Goal: Transaction & Acquisition: Purchase product/service

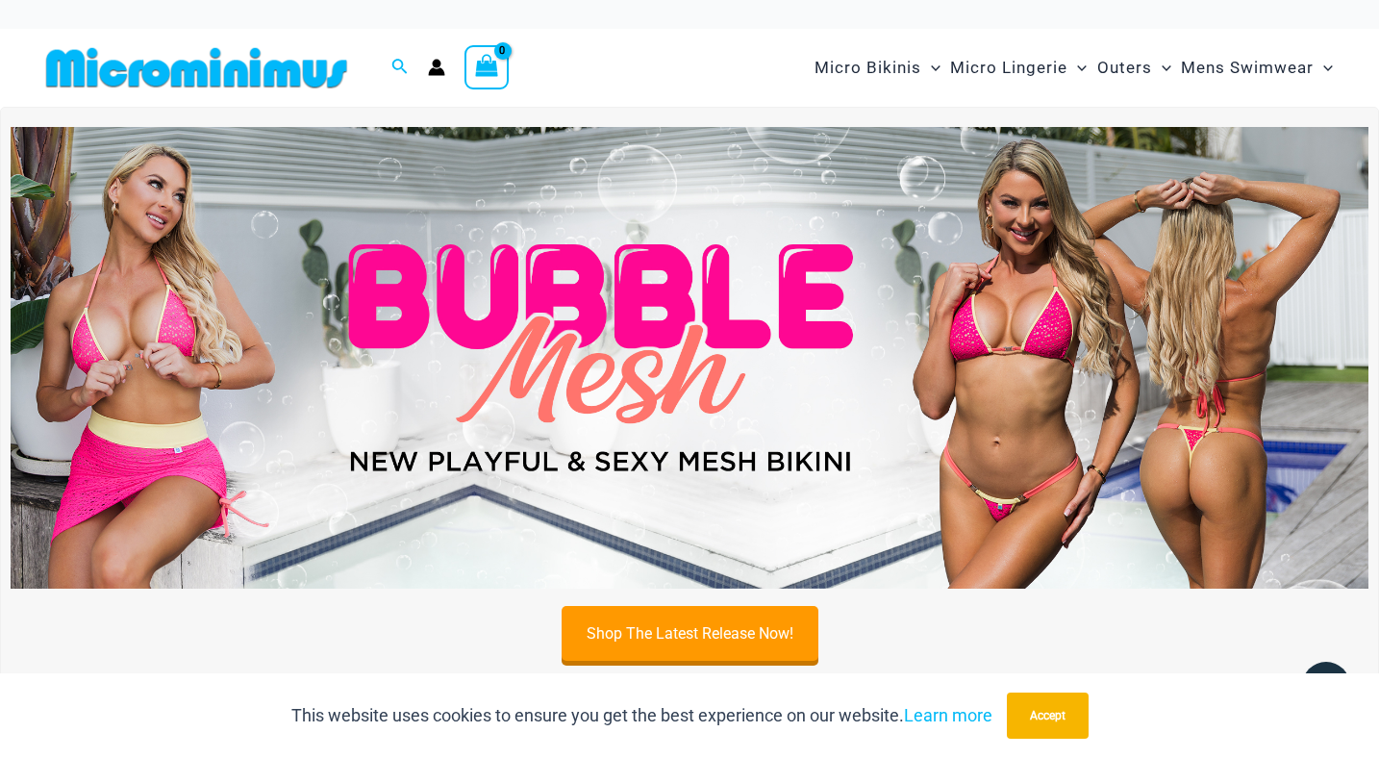
click at [992, 338] on img at bounding box center [690, 358] width 1358 height 462
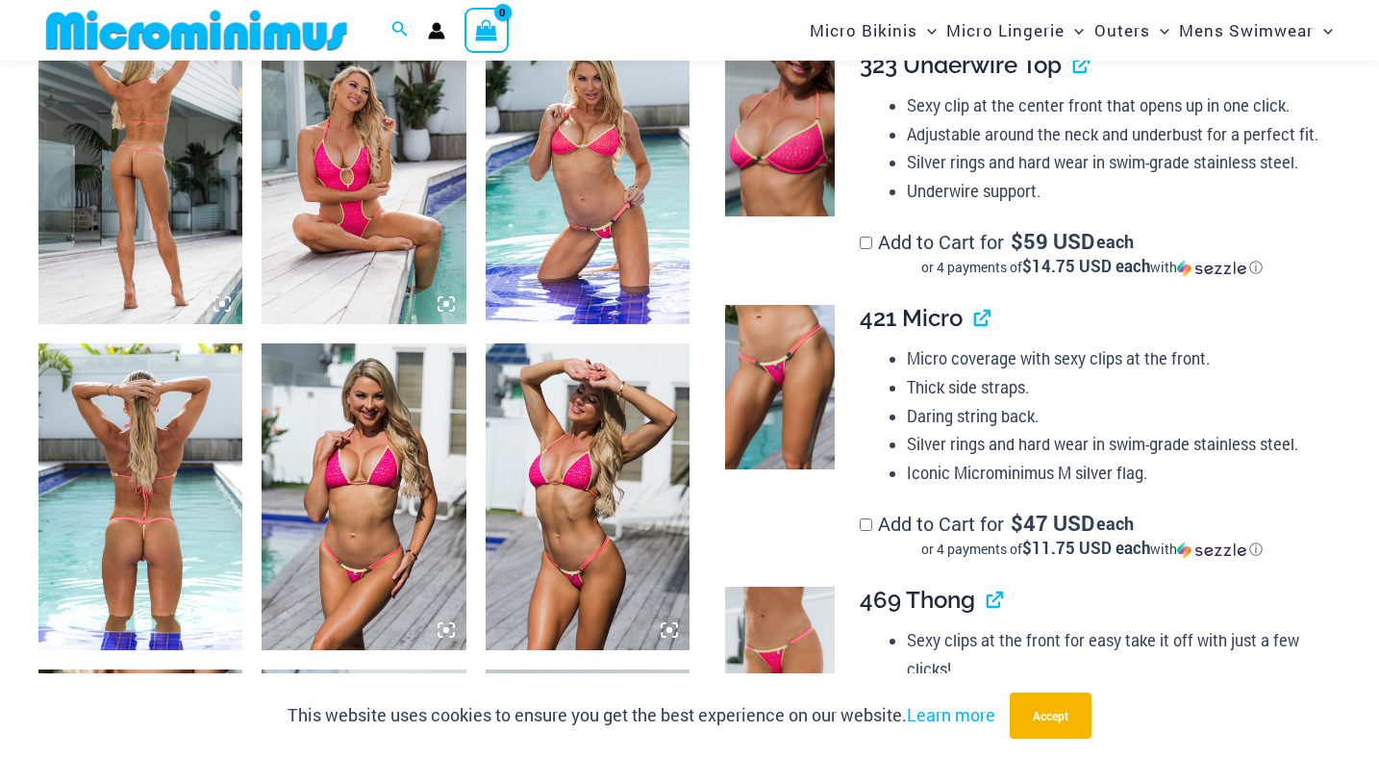
scroll to position [1166, 0]
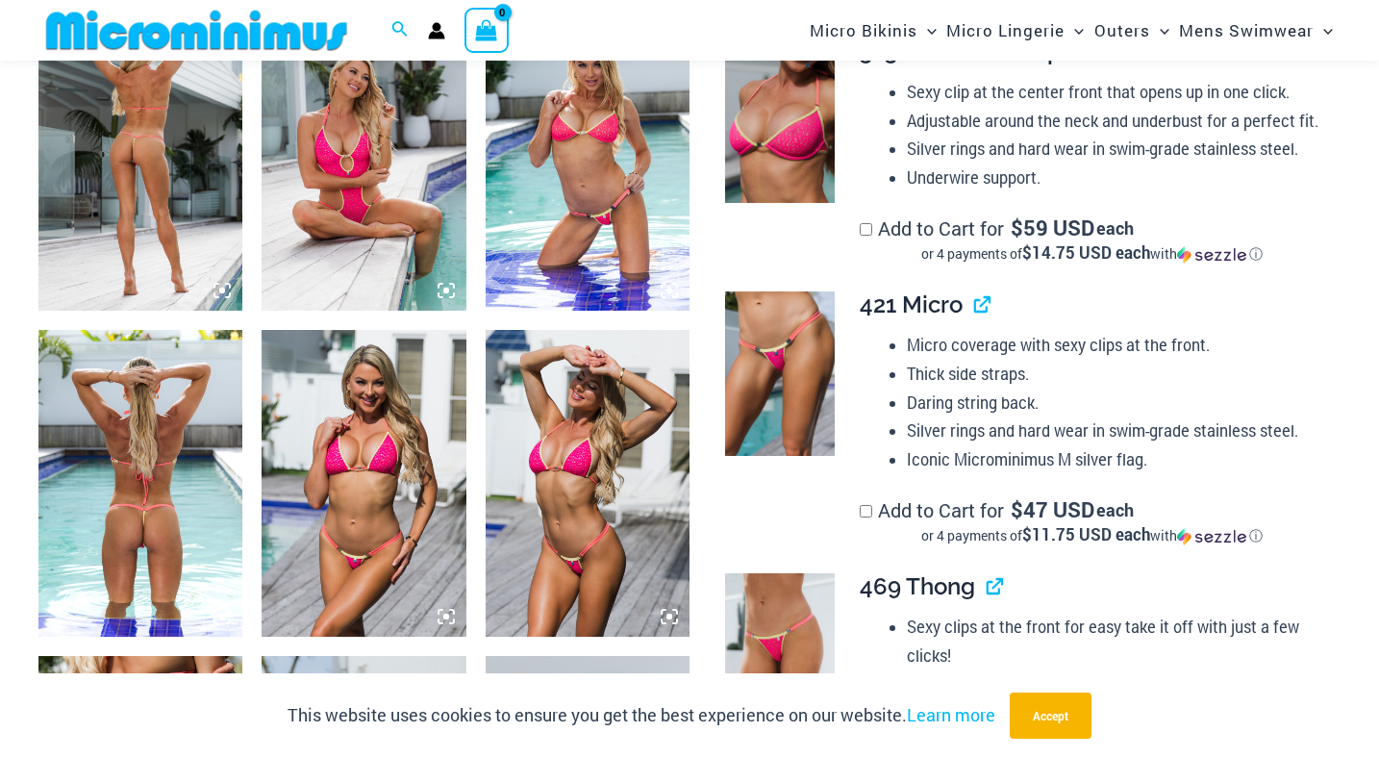
click at [781, 180] on img at bounding box center [780, 120] width 110 height 164
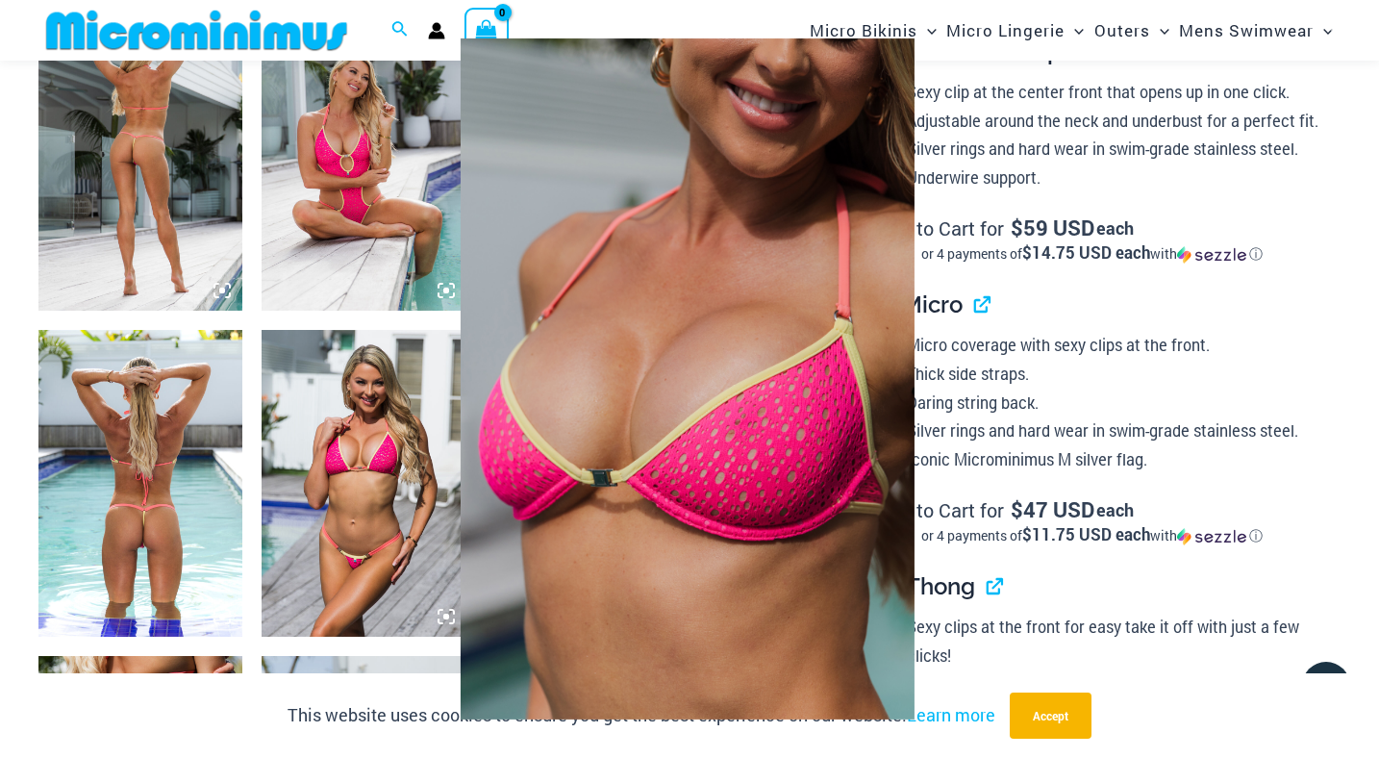
click at [122, 529] on div at bounding box center [689, 379] width 1379 height 758
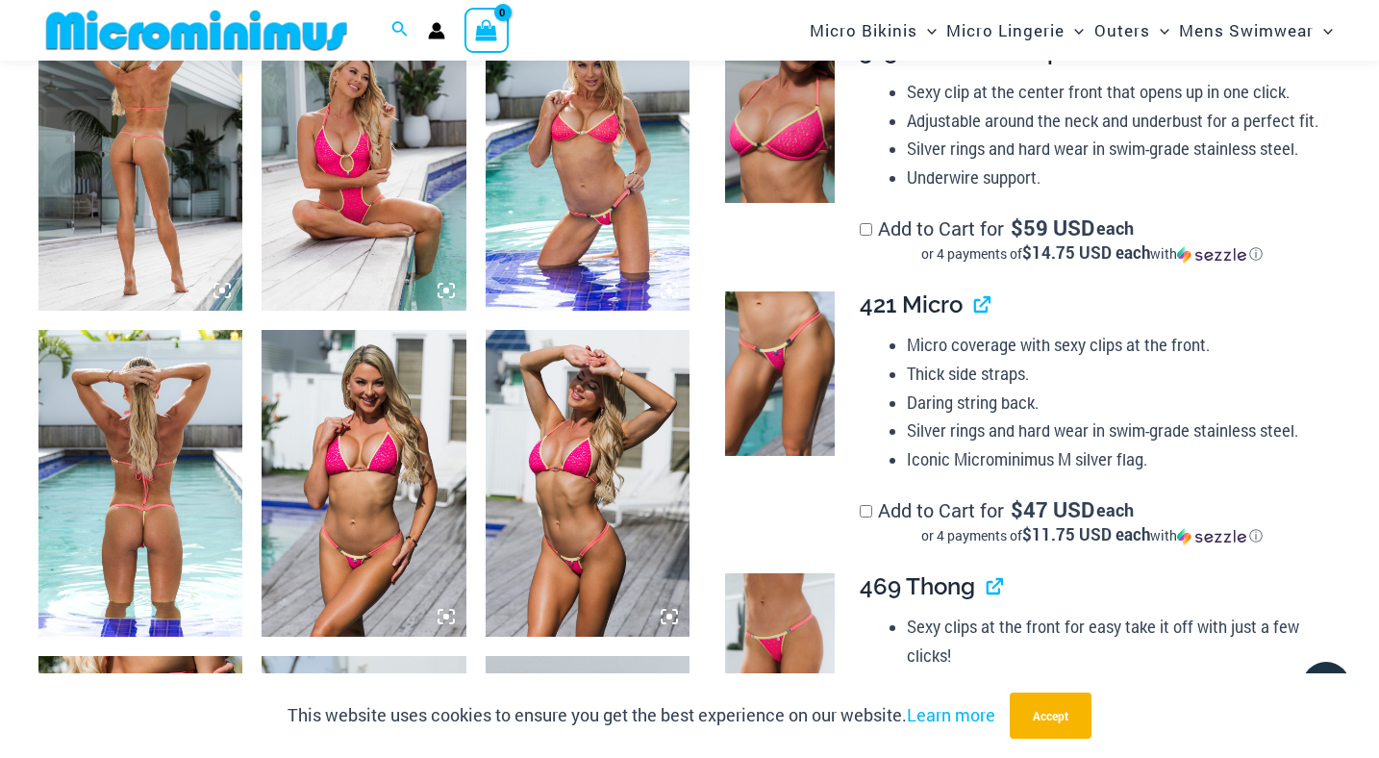
click at [122, 529] on img at bounding box center [140, 483] width 204 height 306
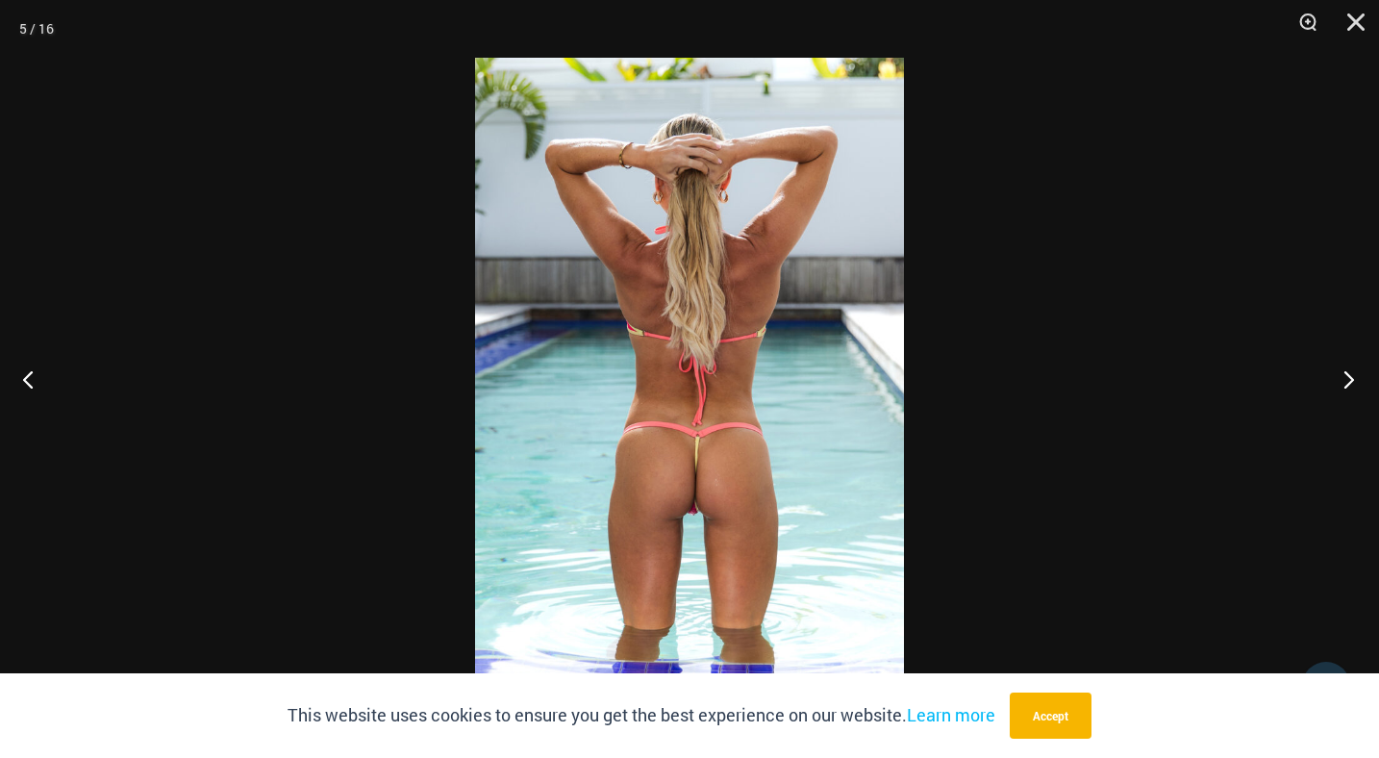
click at [1351, 370] on button "Next" at bounding box center [1343, 379] width 72 height 96
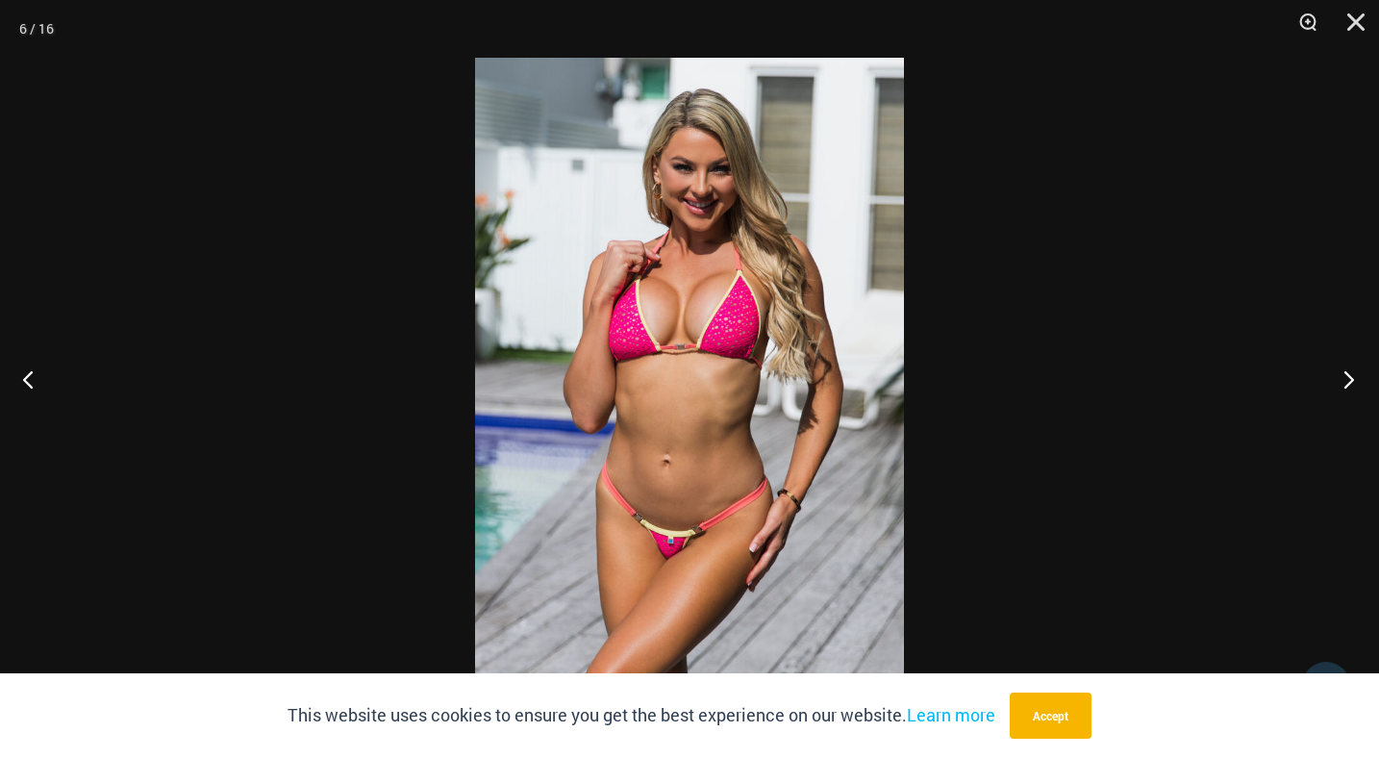
click at [1351, 370] on button "Next" at bounding box center [1343, 379] width 72 height 96
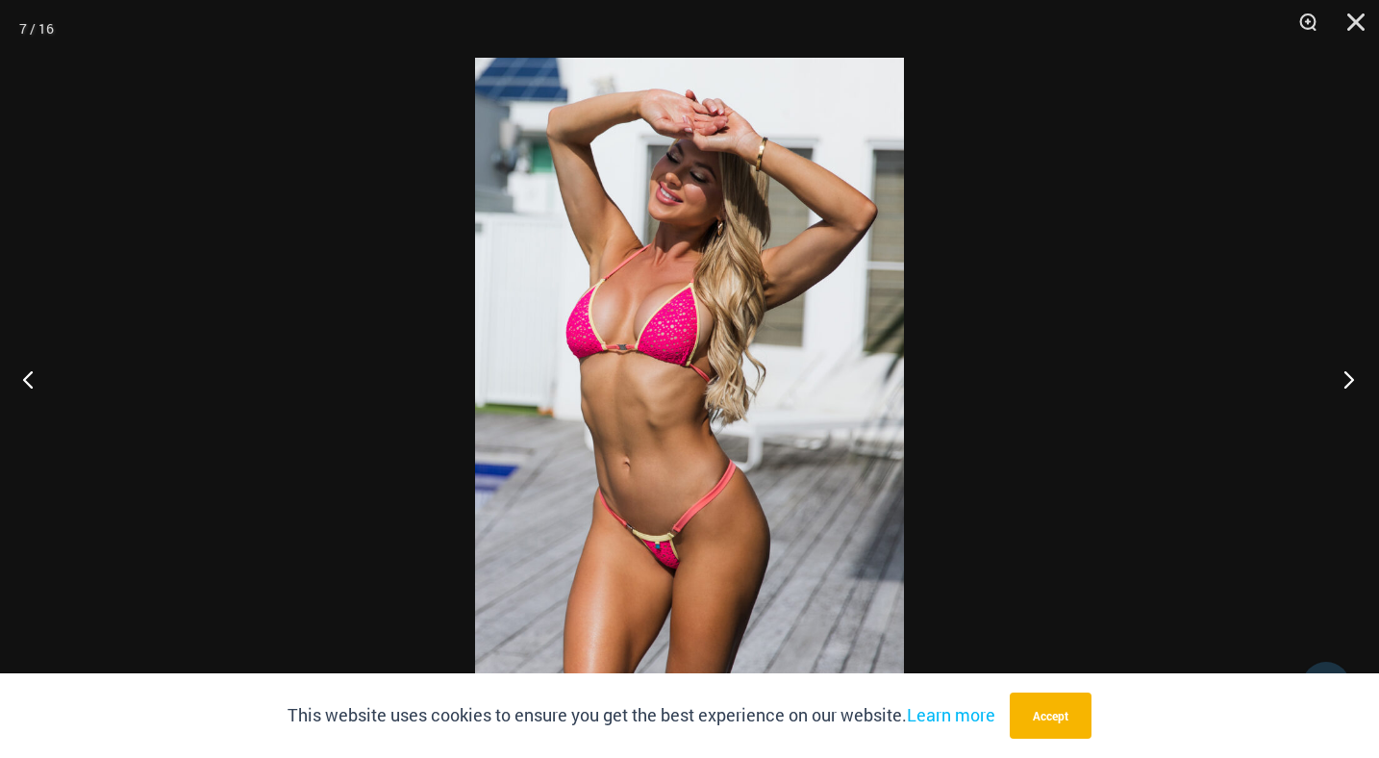
click at [1351, 370] on button "Next" at bounding box center [1343, 379] width 72 height 96
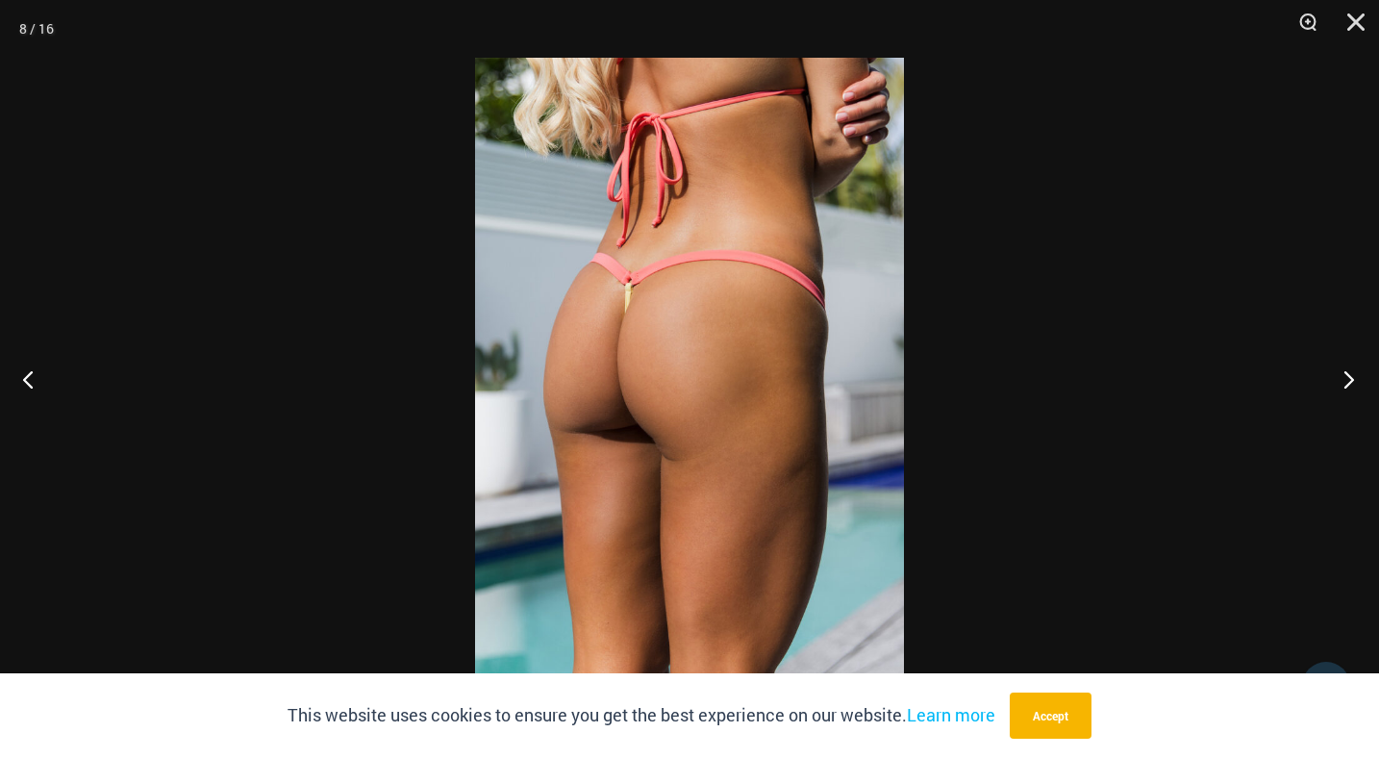
click at [1351, 370] on button "Next" at bounding box center [1343, 379] width 72 height 96
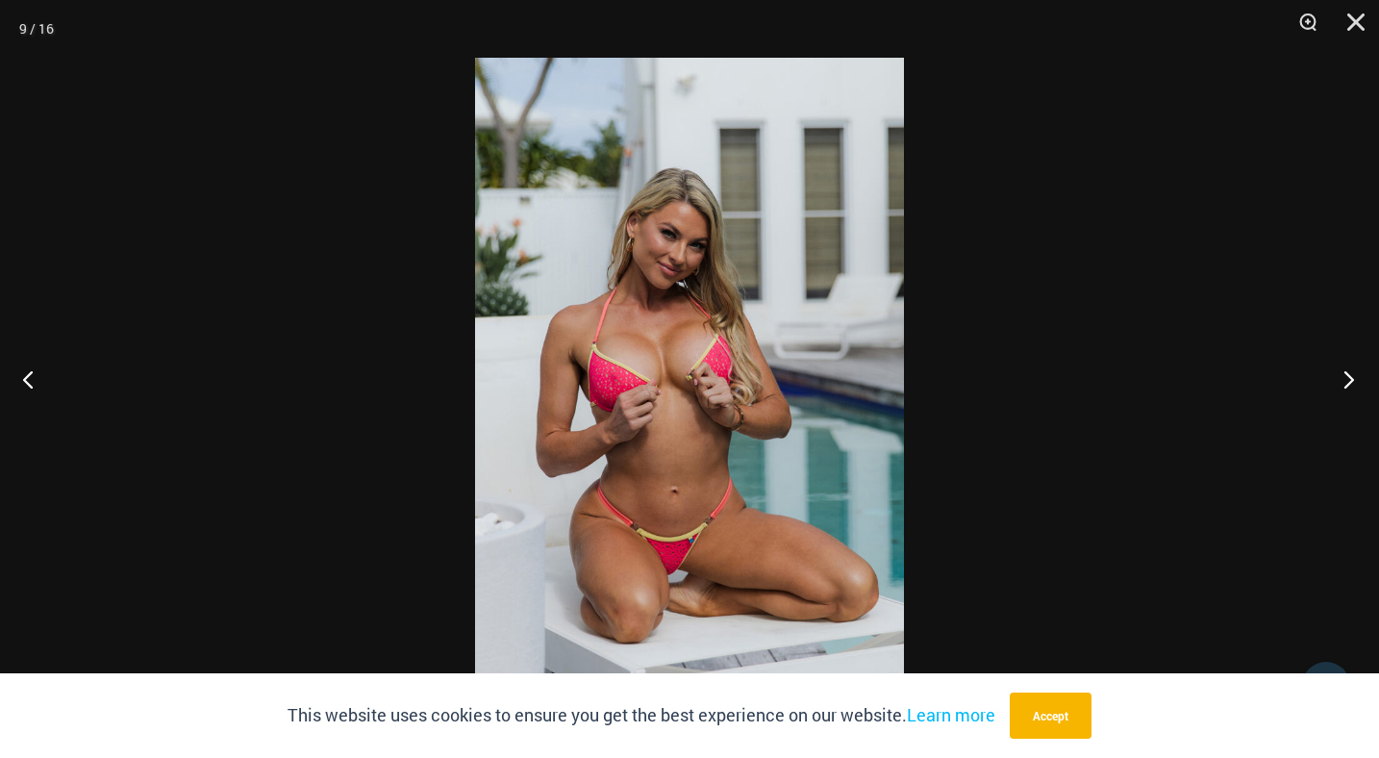
click at [1351, 370] on button "Next" at bounding box center [1343, 379] width 72 height 96
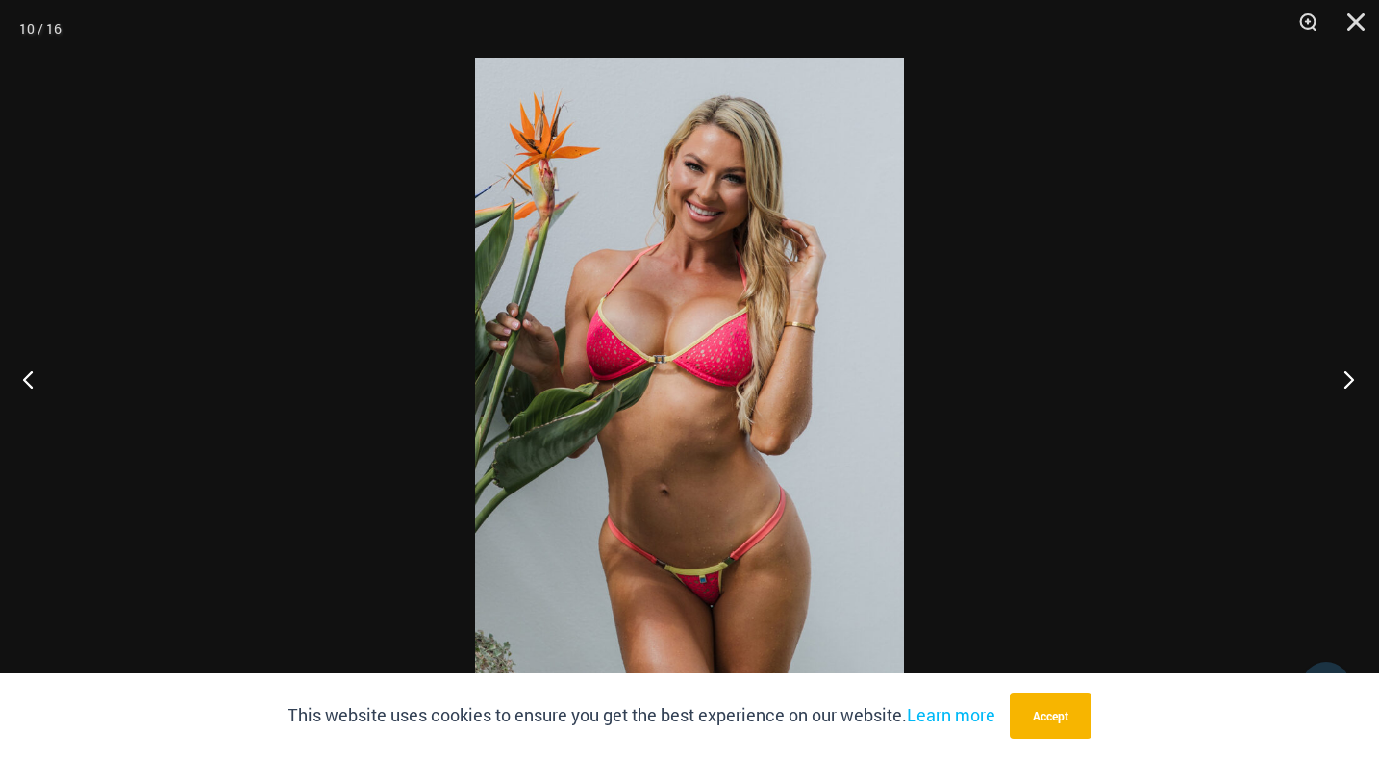
click at [1351, 370] on button "Next" at bounding box center [1343, 379] width 72 height 96
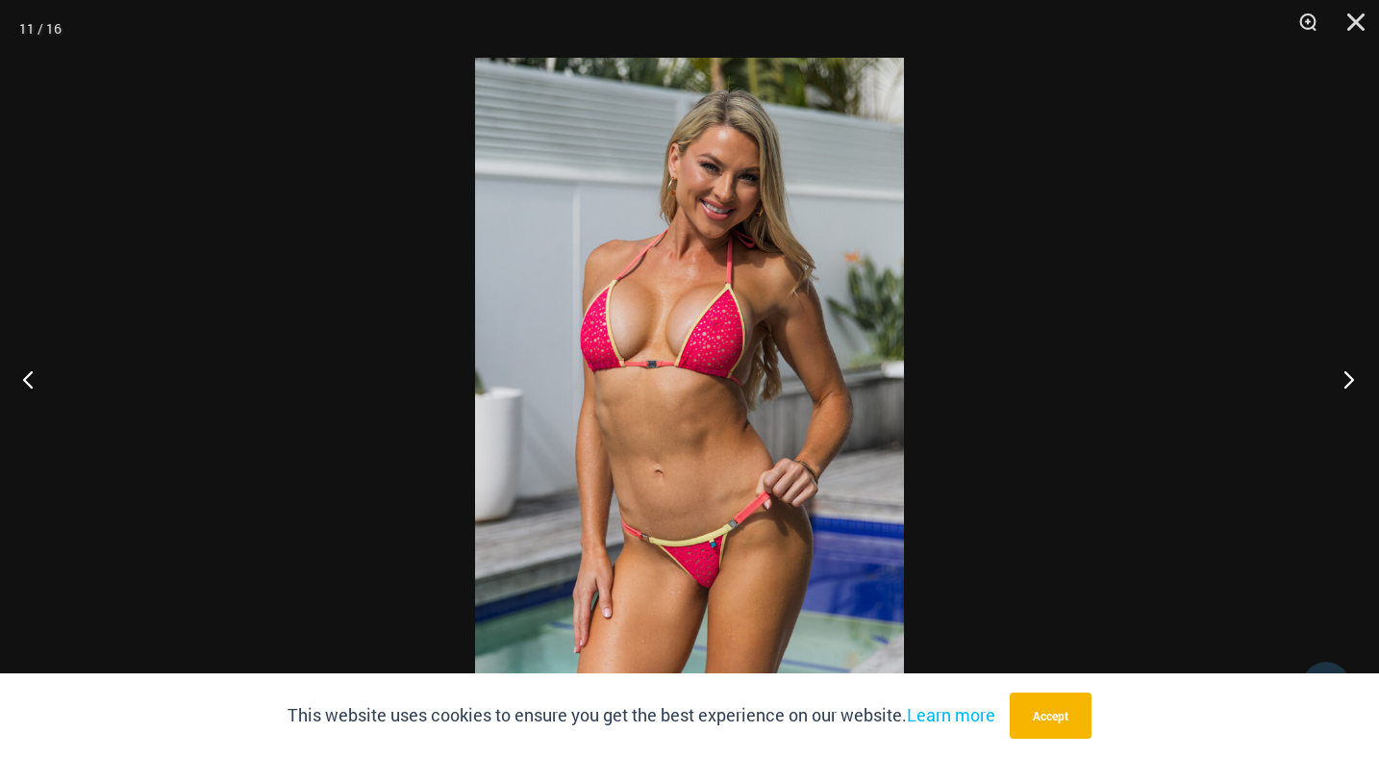
click at [1351, 370] on button "Next" at bounding box center [1343, 379] width 72 height 96
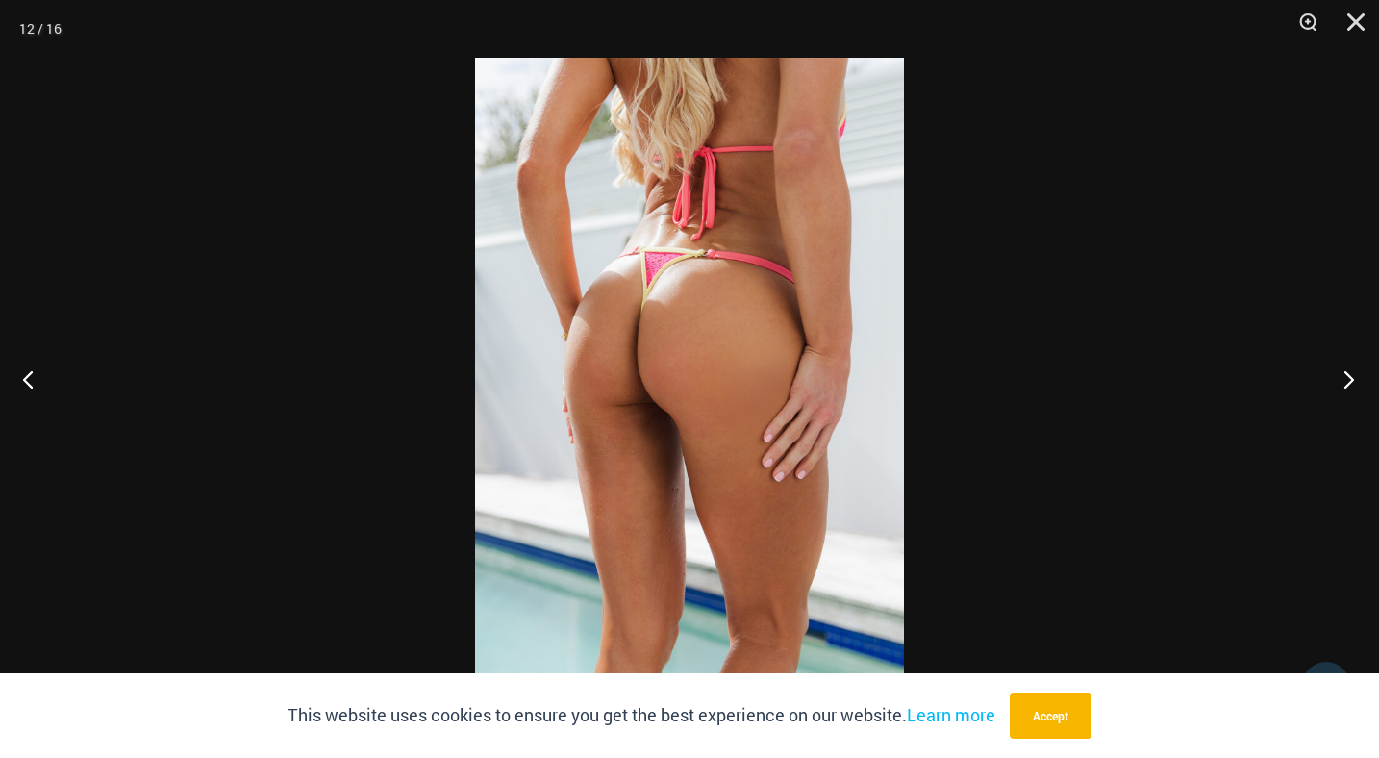
click at [1351, 367] on button "Next" at bounding box center [1343, 379] width 72 height 96
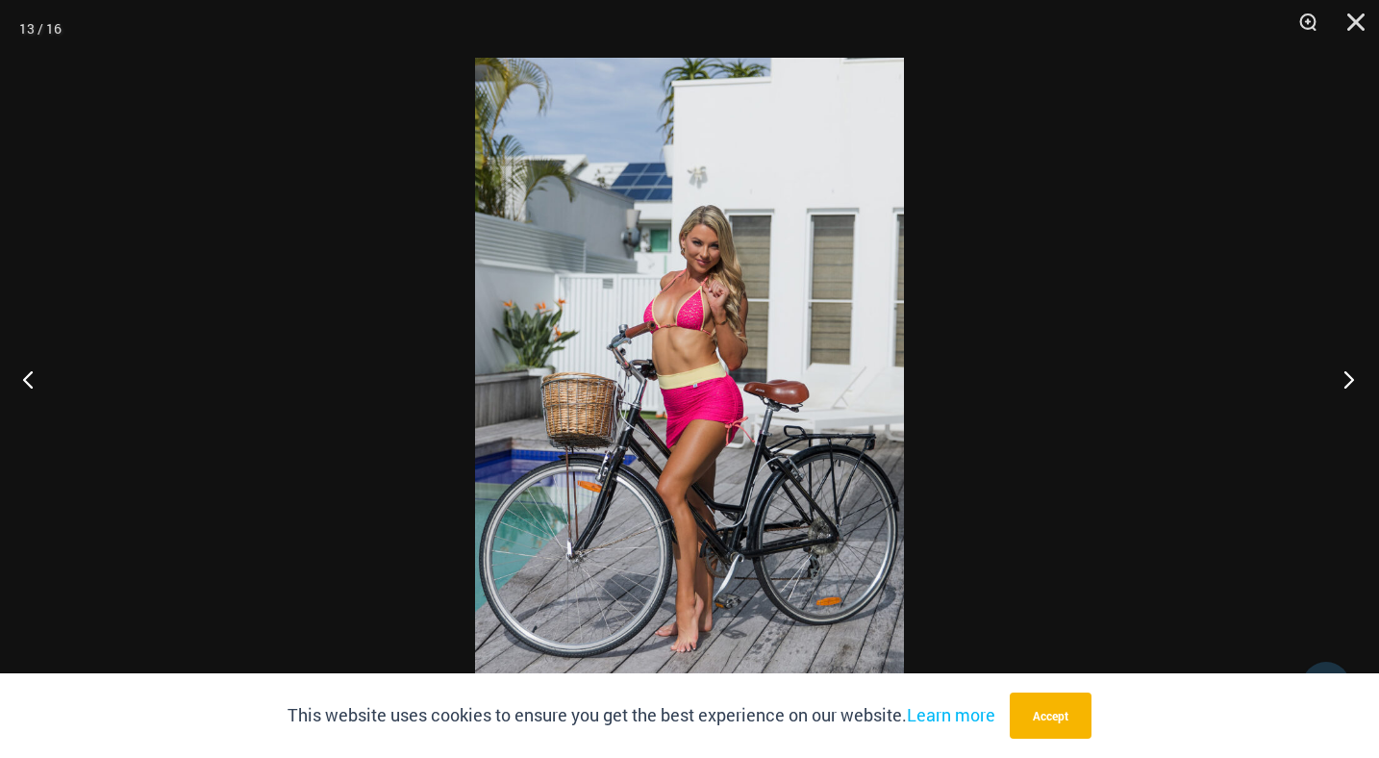
click at [1351, 366] on button "Next" at bounding box center [1343, 379] width 72 height 96
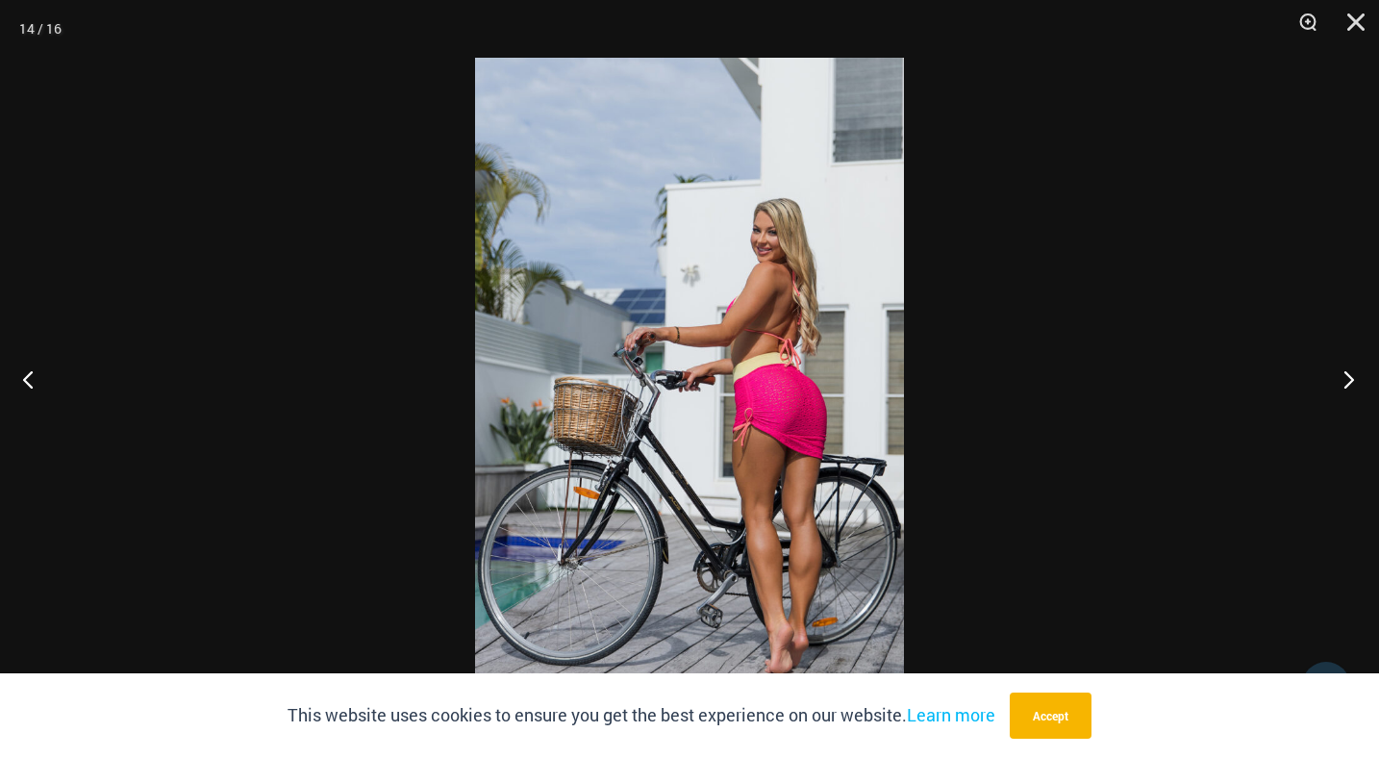
click at [1351, 366] on button "Next" at bounding box center [1343, 379] width 72 height 96
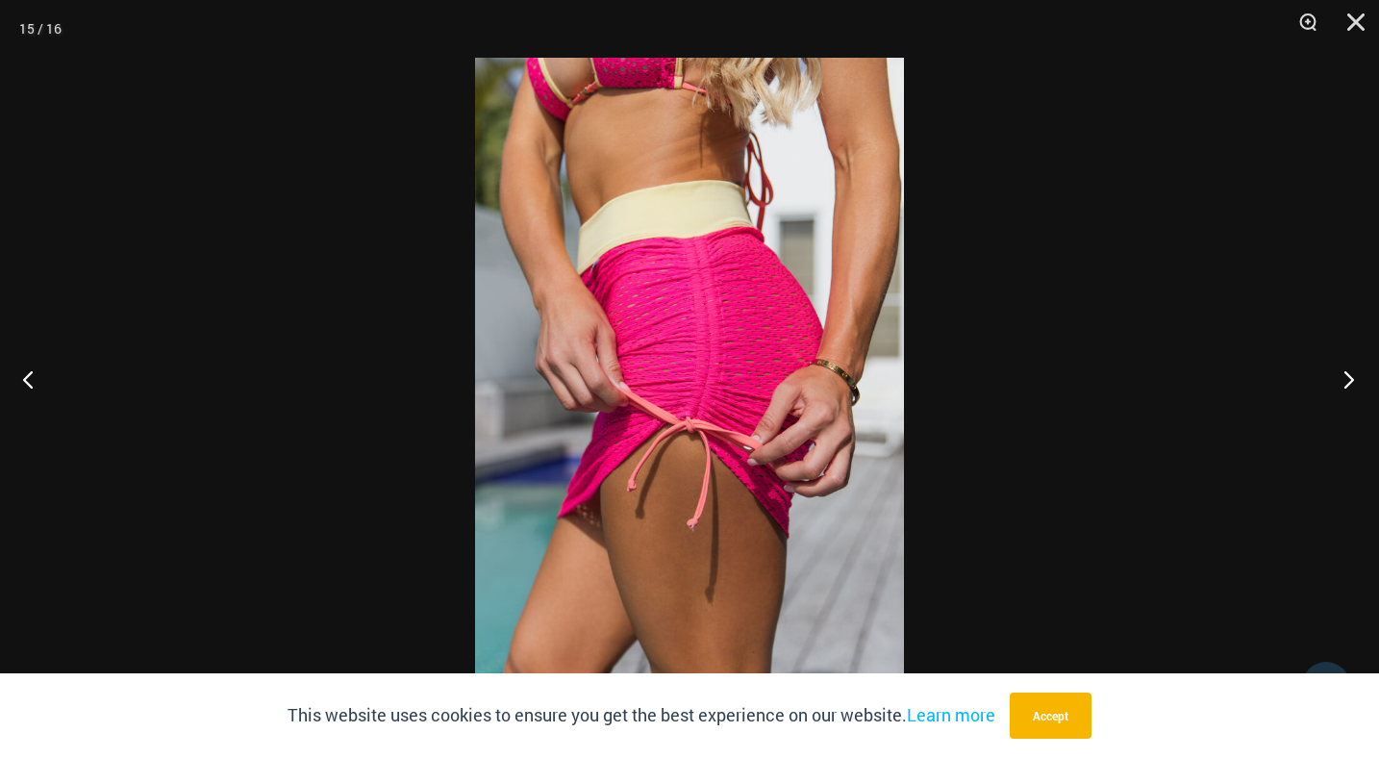
click at [1351, 366] on button "Next" at bounding box center [1343, 379] width 72 height 96
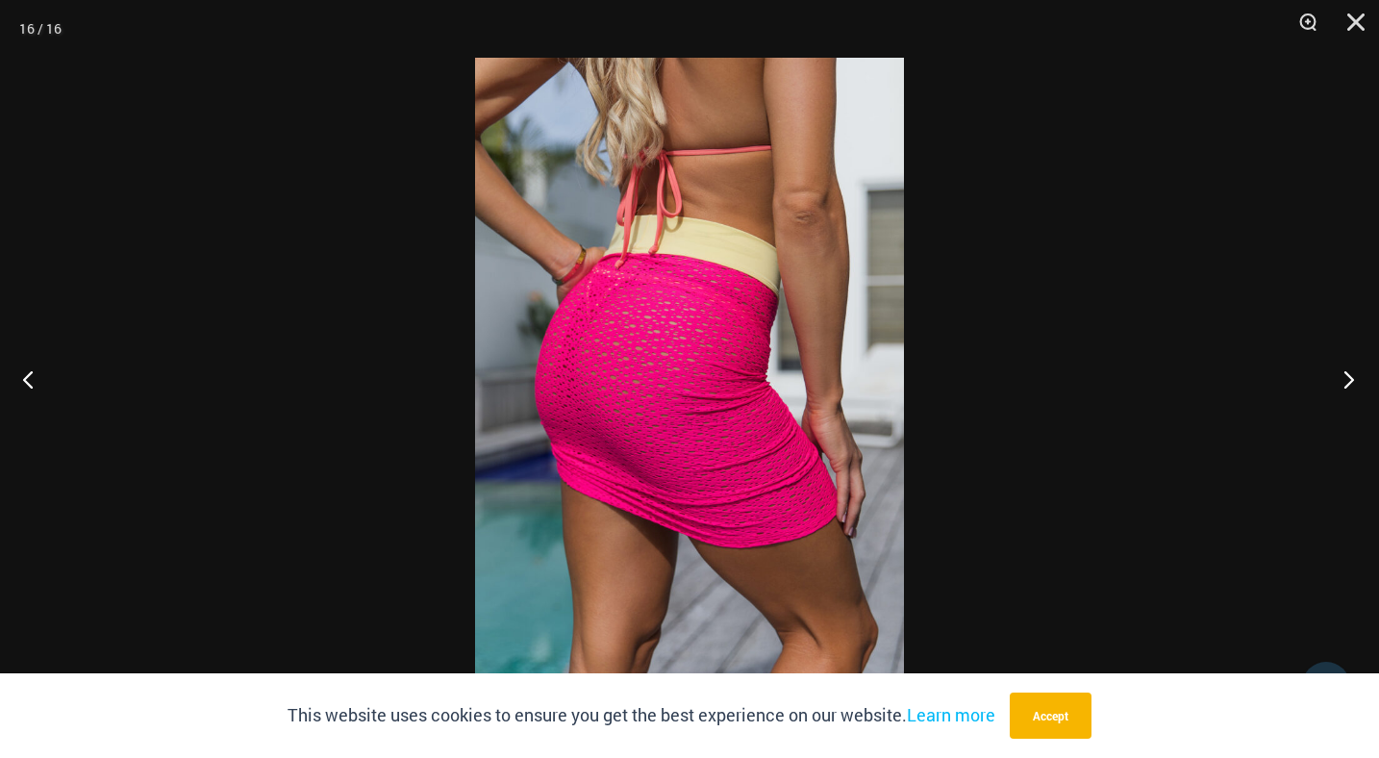
click at [1351, 366] on button "Next" at bounding box center [1343, 379] width 72 height 96
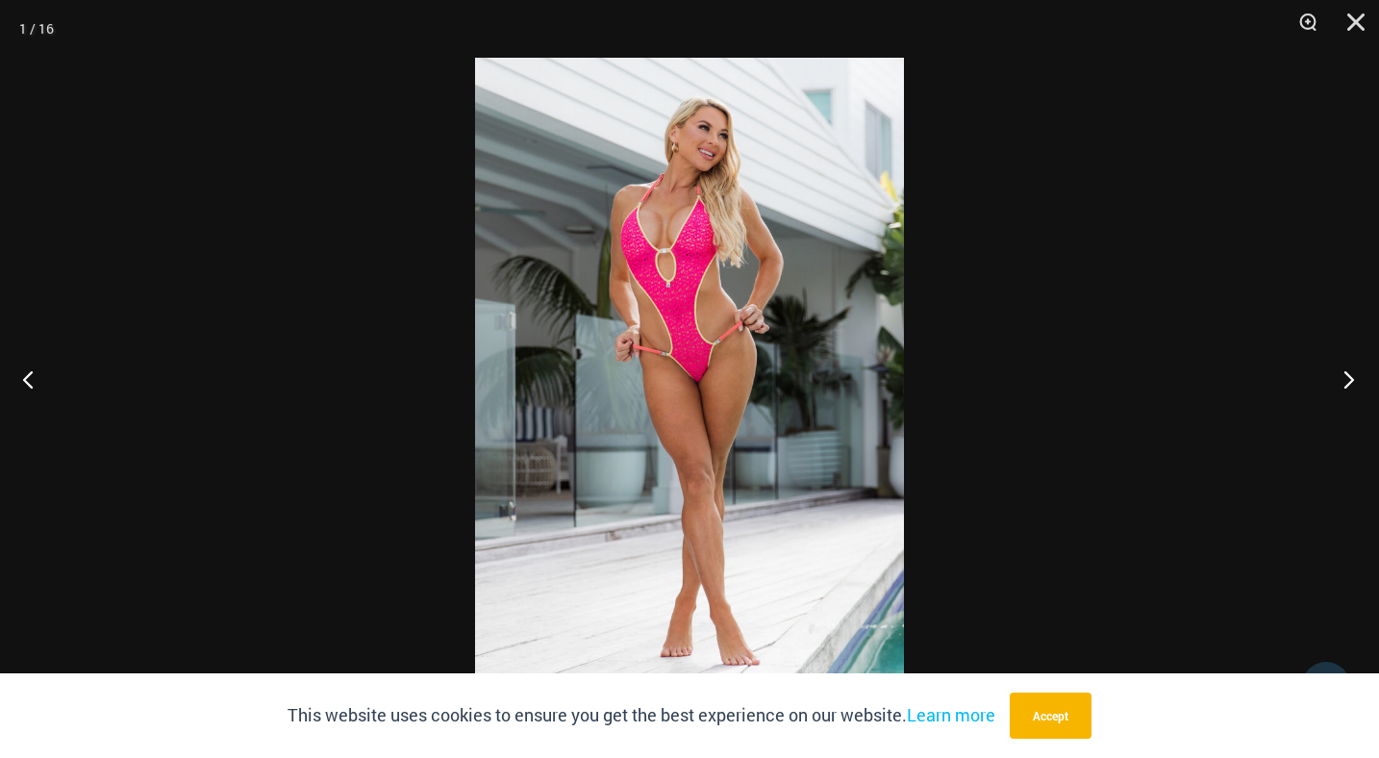
click at [1351, 366] on button "Next" at bounding box center [1343, 379] width 72 height 96
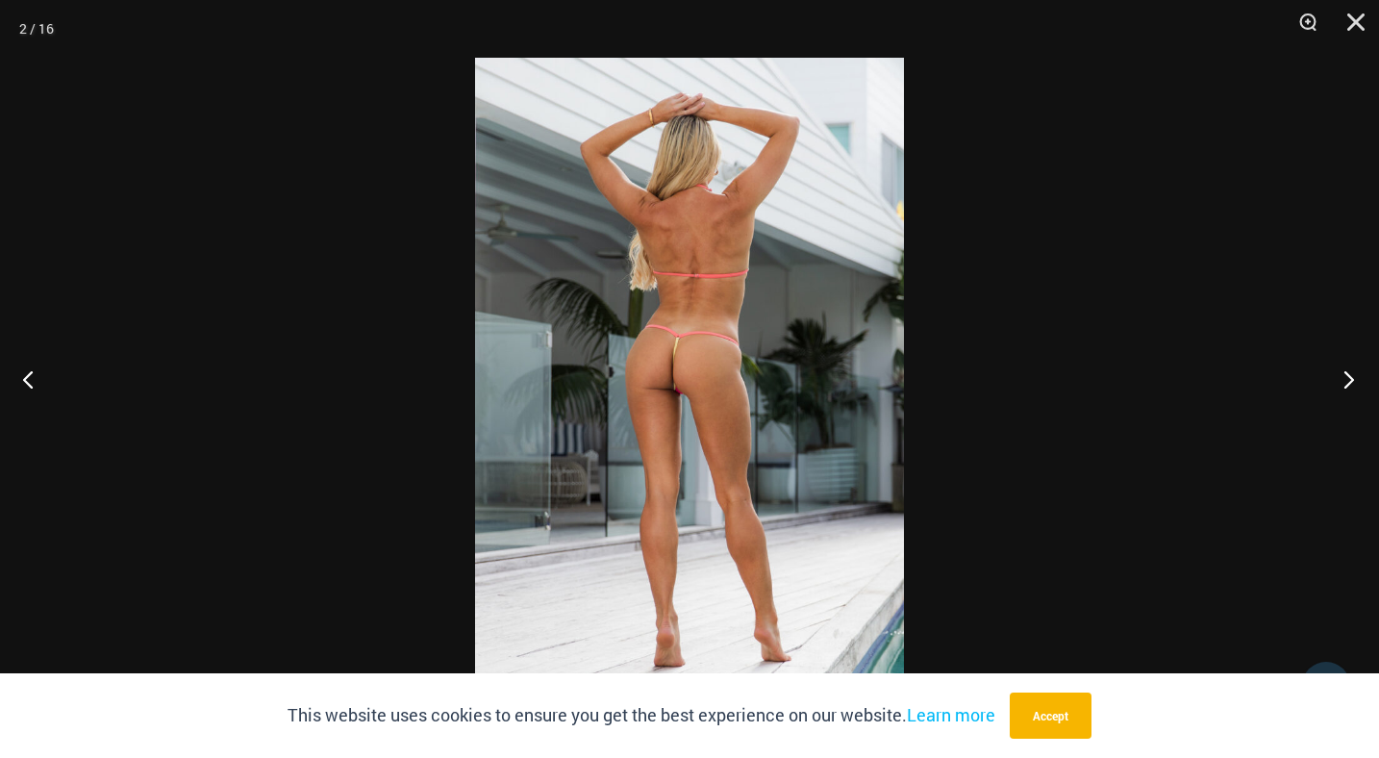
click at [1351, 366] on button "Next" at bounding box center [1343, 379] width 72 height 96
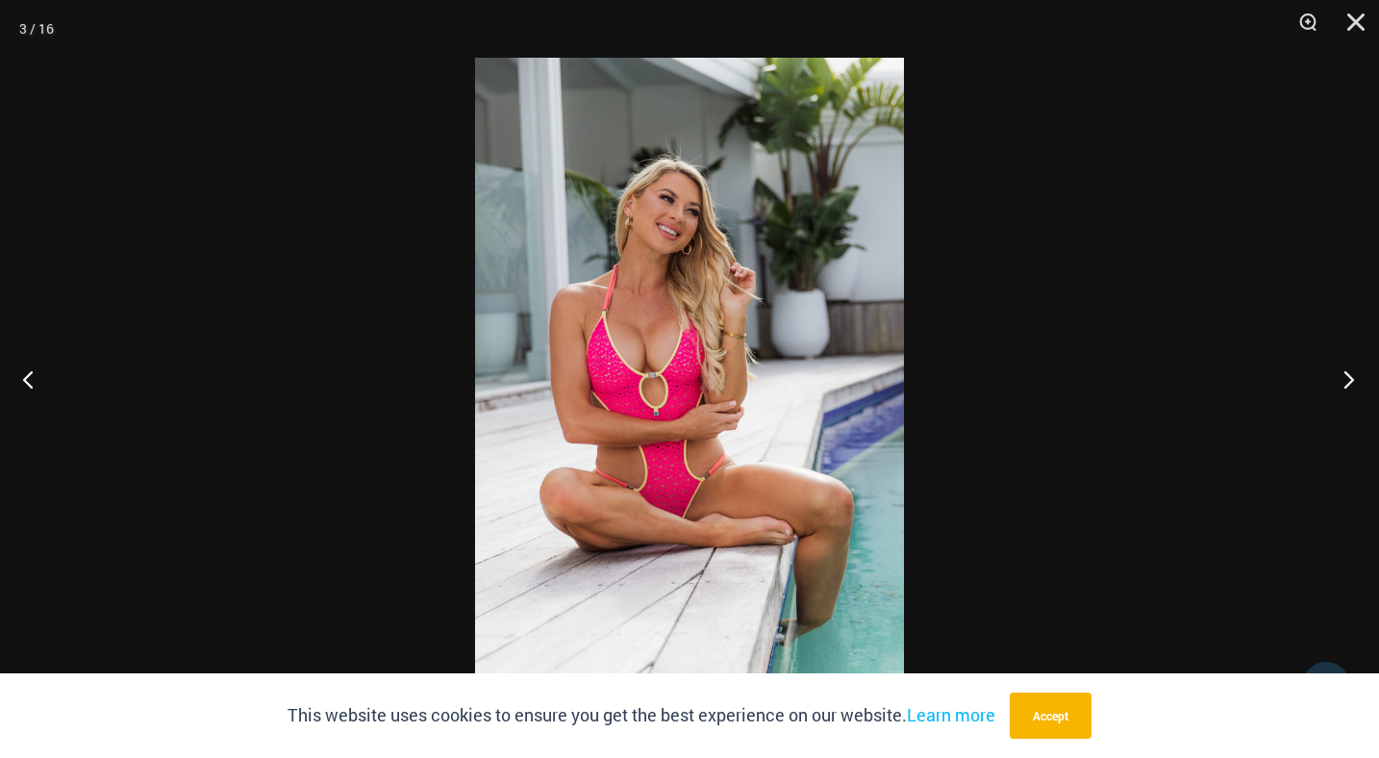
click at [1351, 366] on button "Next" at bounding box center [1343, 379] width 72 height 96
